Goal: Book appointment/travel/reservation

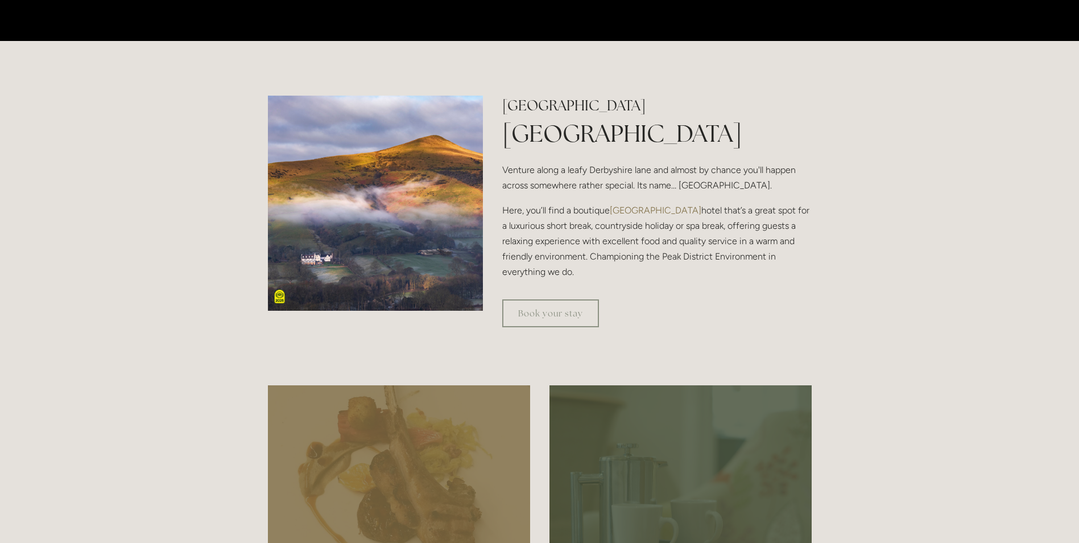
scroll to position [455, 0]
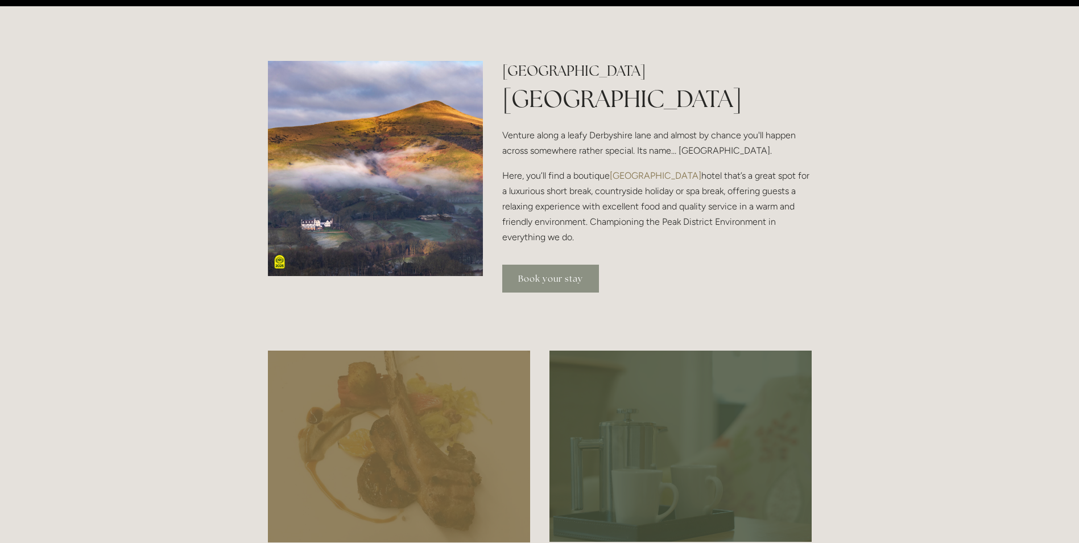
click at [577, 280] on link "Book your stay" at bounding box center [550, 278] width 97 height 28
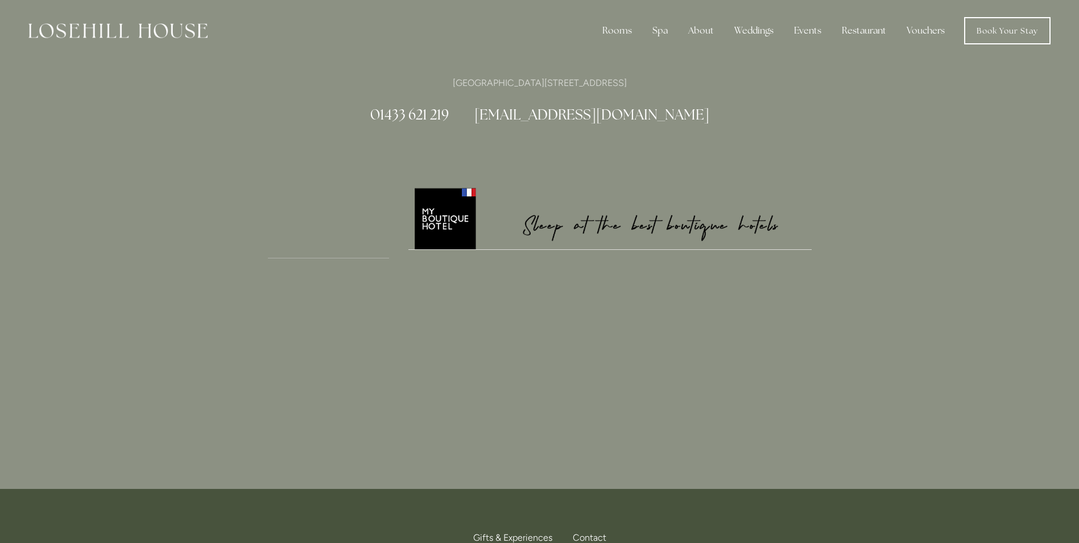
click at [553, 218] on img at bounding box center [609, 217] width 403 height 63
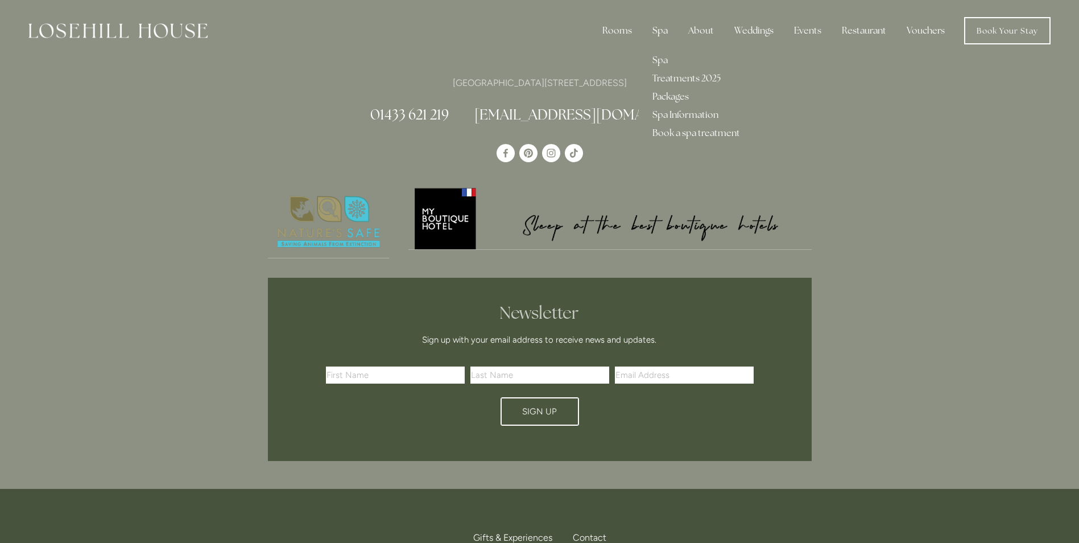
click at [653, 31] on div "Spa" at bounding box center [660, 30] width 34 height 23
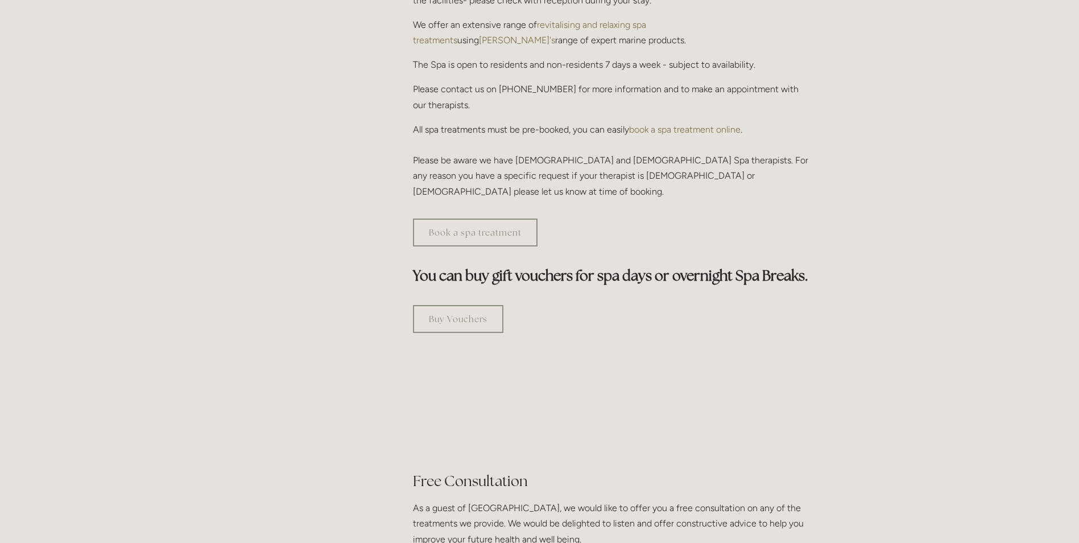
scroll to position [455, 0]
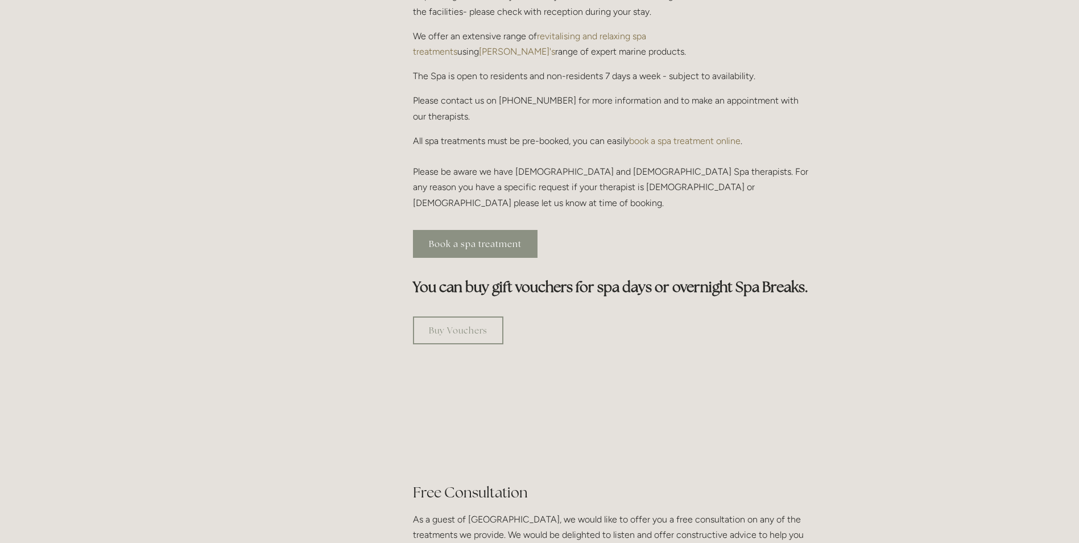
click at [475, 230] on link "Book a spa treatment" at bounding box center [475, 244] width 125 height 28
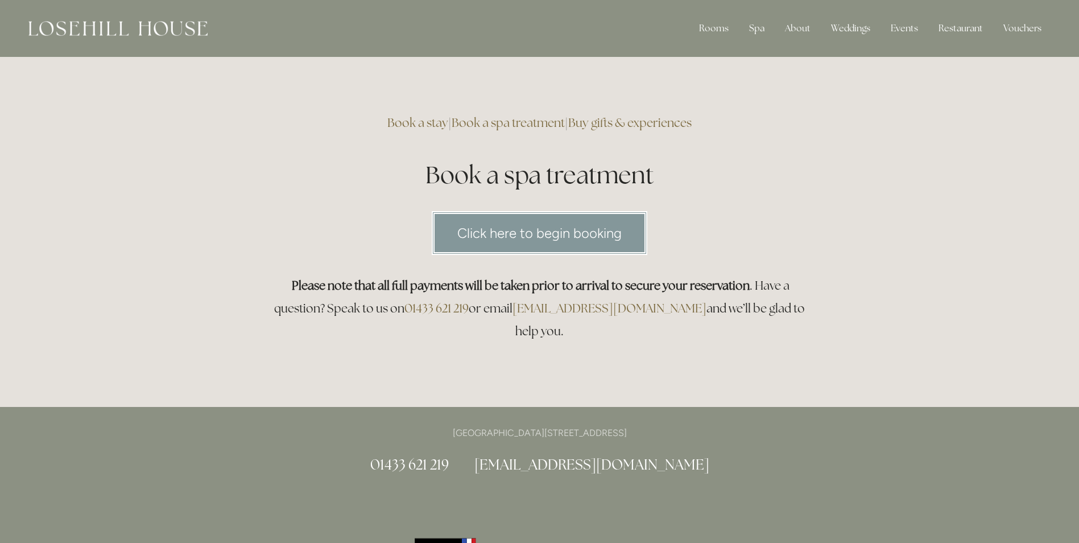
click at [580, 251] on link "Click here to begin booking" at bounding box center [540, 233] width 216 height 44
